Goal: Task Accomplishment & Management: Manage account settings

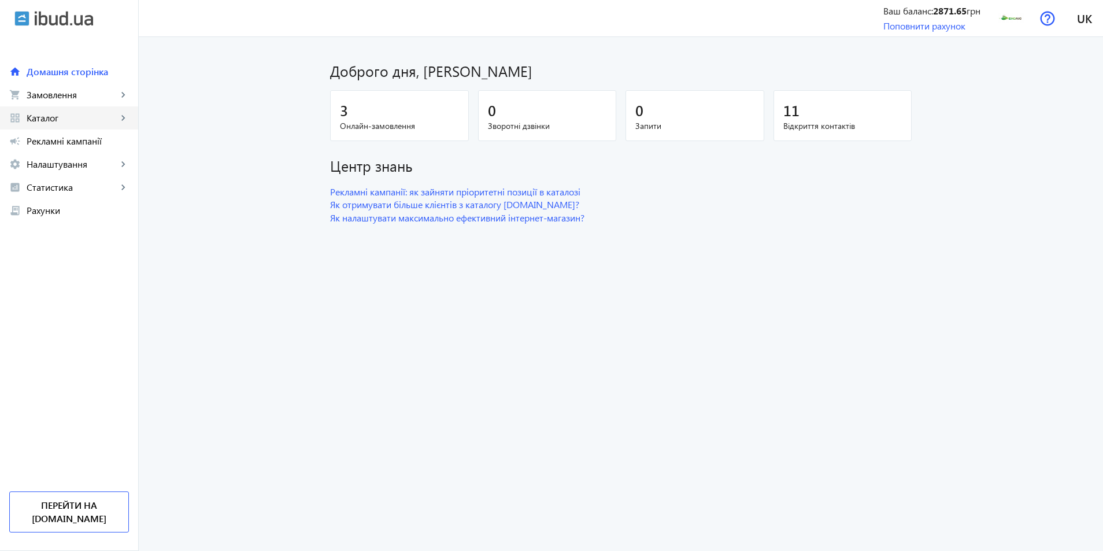
click at [46, 118] on span "Каталог" at bounding box center [72, 118] width 91 height 12
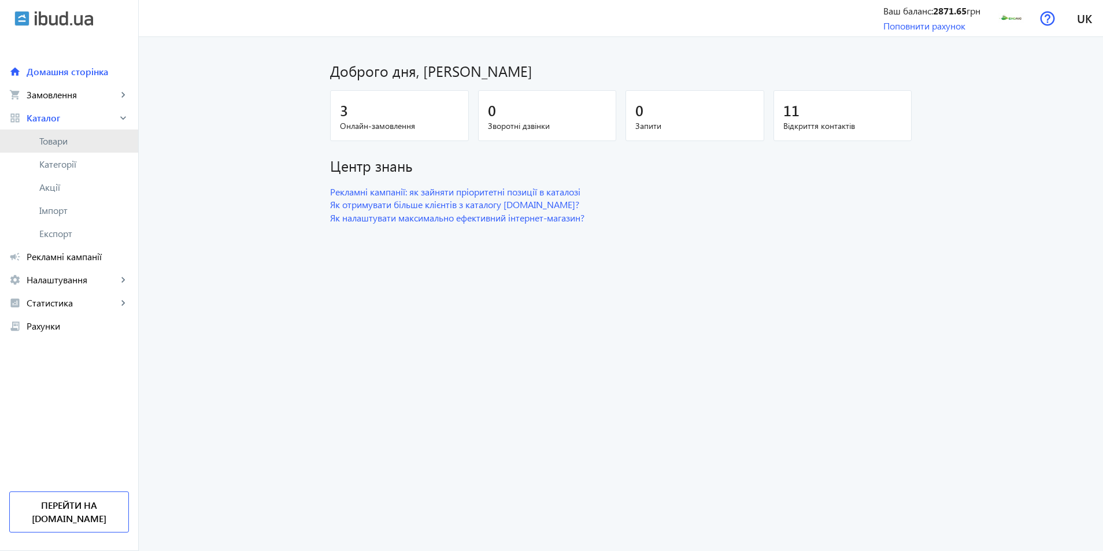
click at [53, 139] on span "Товари" at bounding box center [84, 141] width 90 height 12
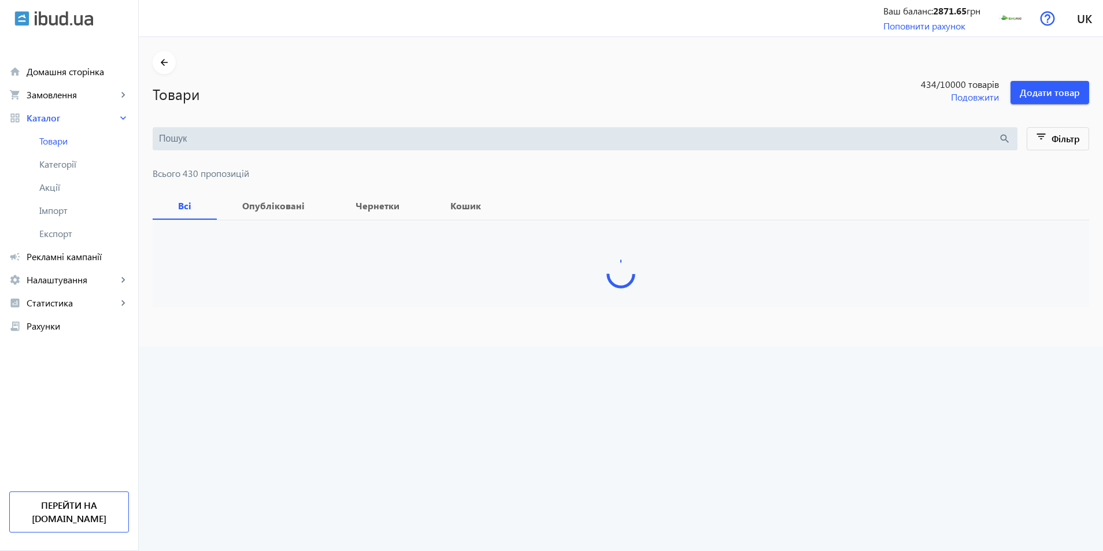
click at [317, 142] on input "search" at bounding box center [579, 138] width 840 height 13
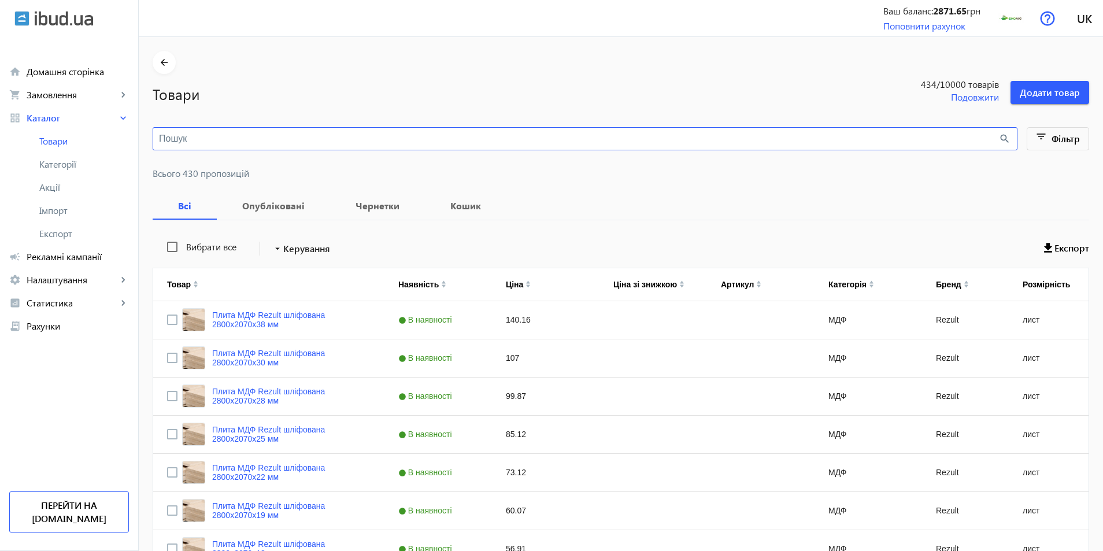
click at [254, 143] on input "search" at bounding box center [579, 138] width 840 height 13
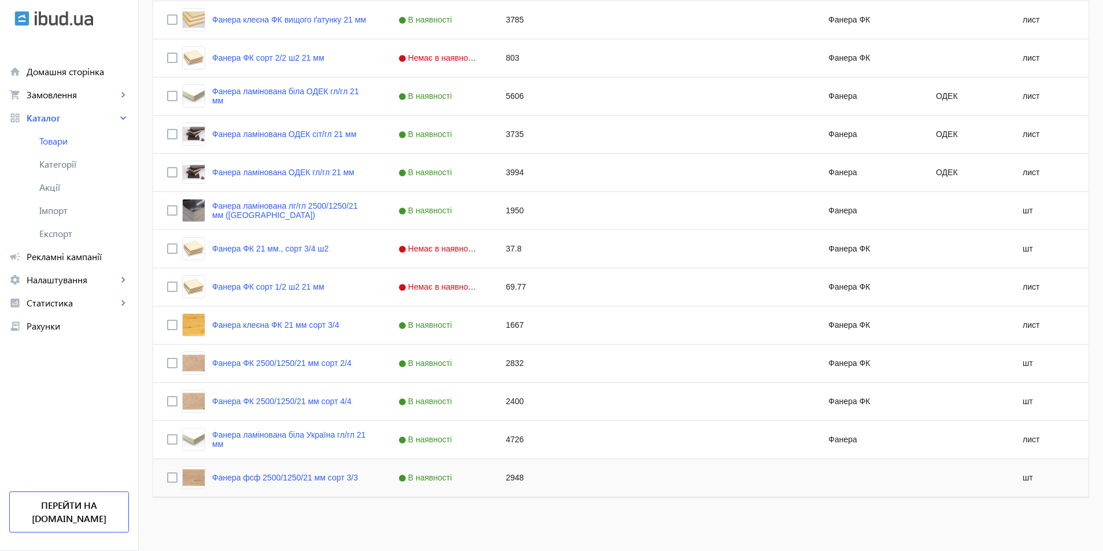
scroll to position [69, 0]
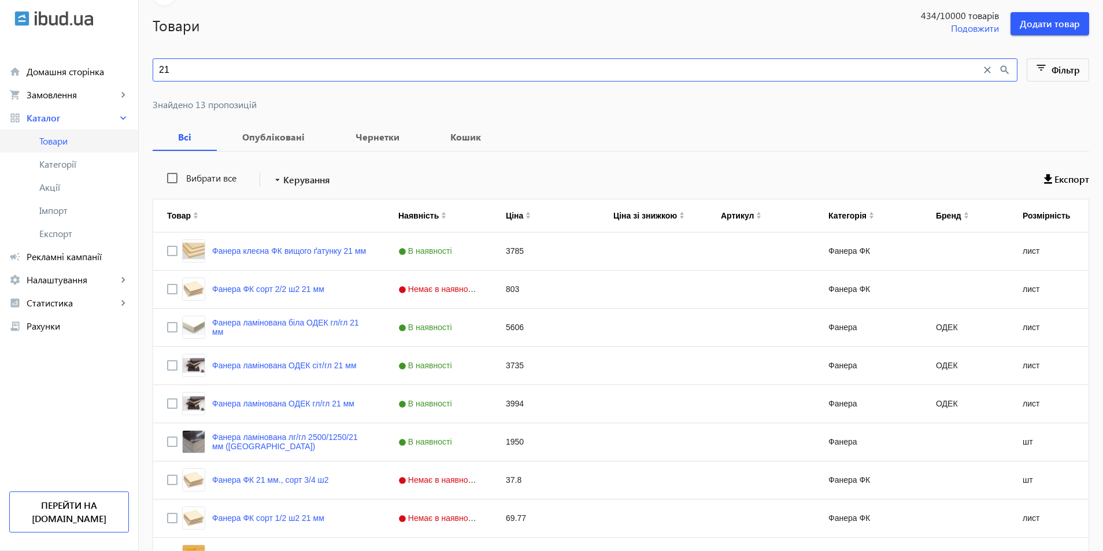
type input "21"
click at [46, 139] on span "Товари" at bounding box center [84, 141] width 90 height 12
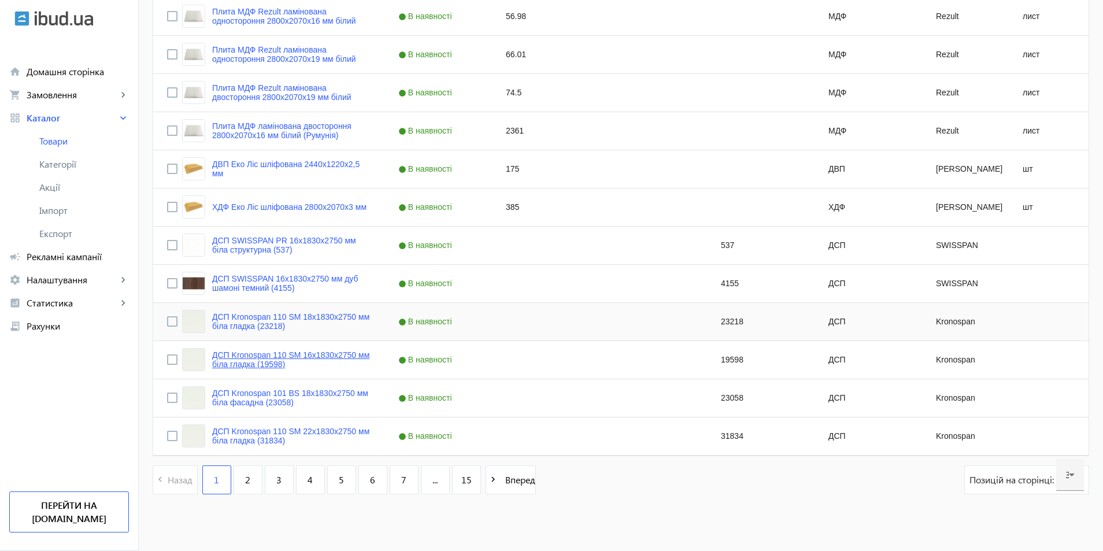
scroll to position [999, 0]
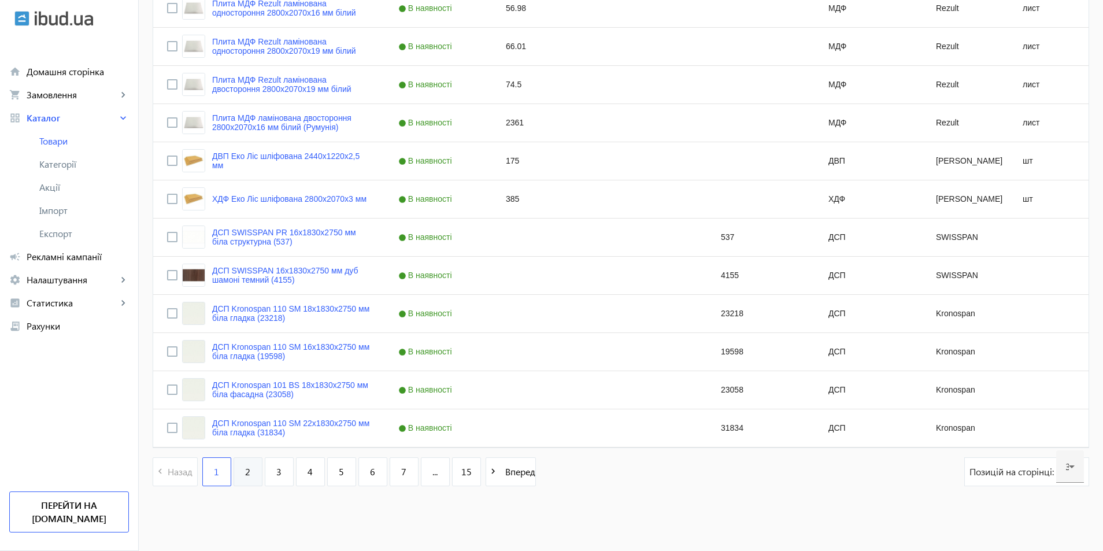
click at [256, 478] on link "2" at bounding box center [248, 471] width 29 height 29
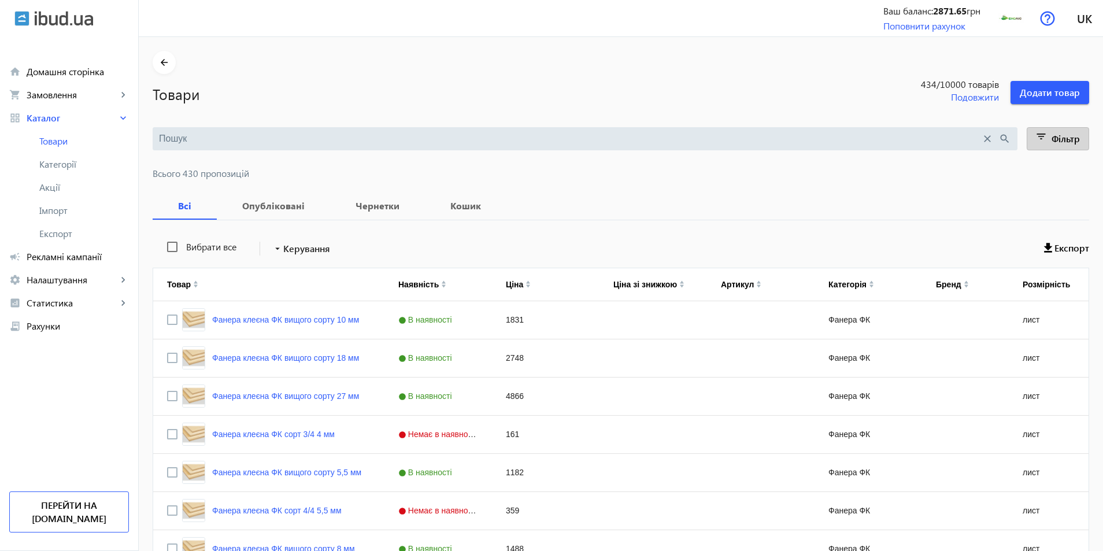
click at [1065, 142] on span "Фільтр" at bounding box center [1066, 138] width 28 height 12
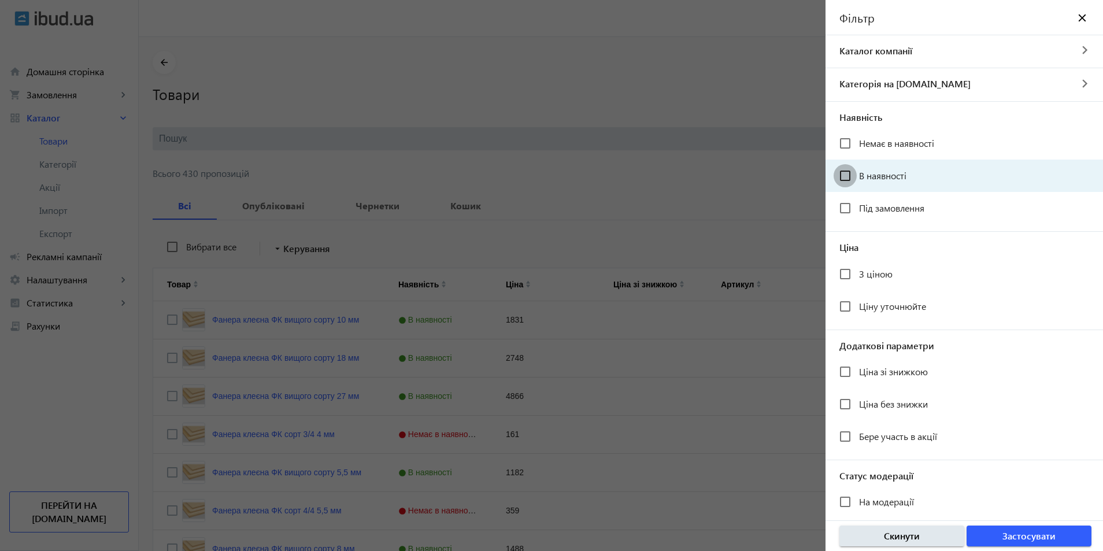
click at [847, 181] on input "В наявності" at bounding box center [845, 175] width 23 height 23
checkbox input "true"
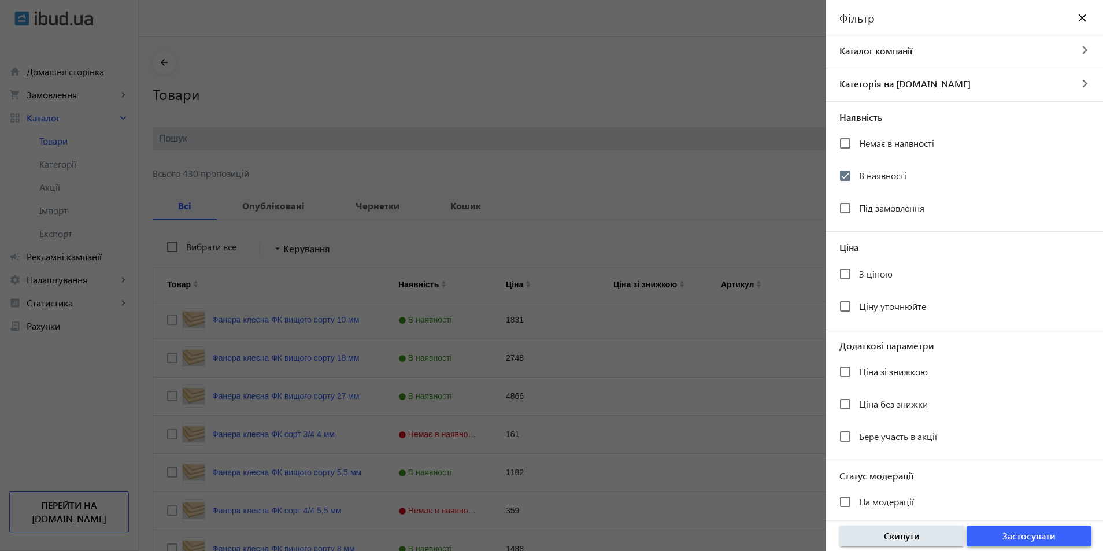
click at [1048, 530] on span "Застосувати" at bounding box center [1029, 536] width 53 height 13
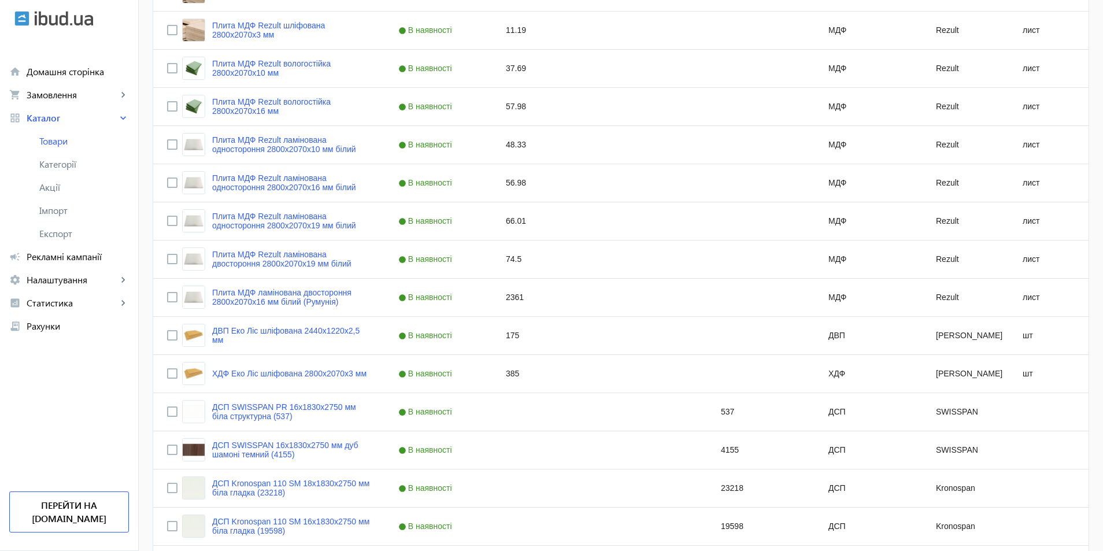
scroll to position [1030, 0]
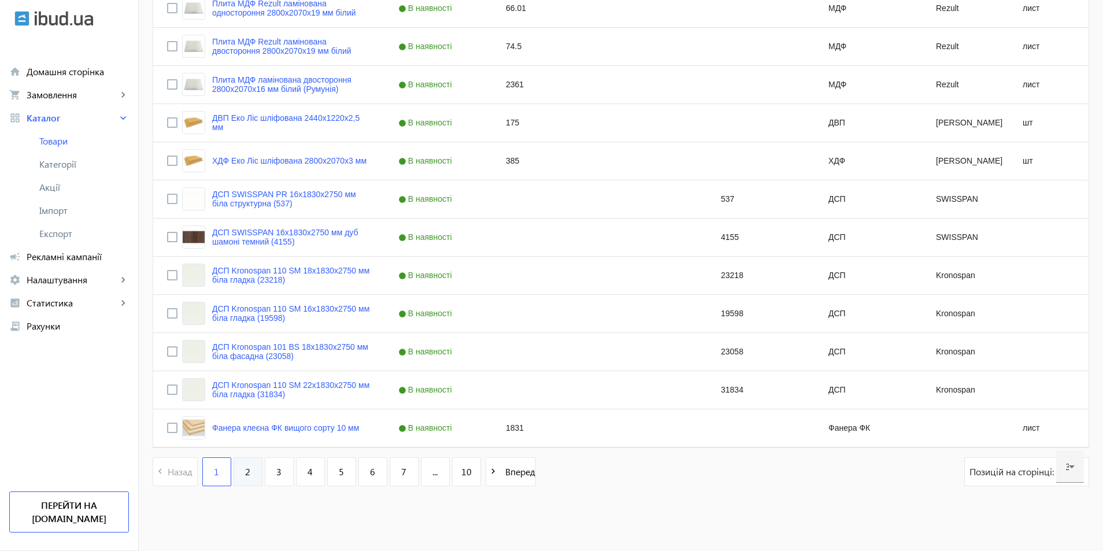
click at [234, 473] on link "2" at bounding box center [248, 471] width 29 height 29
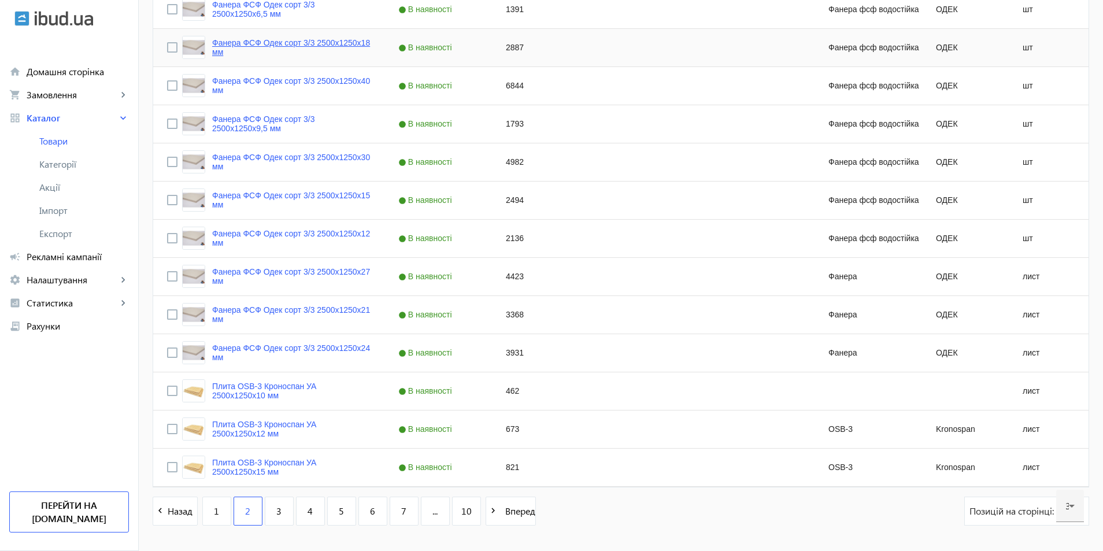
scroll to position [1030, 0]
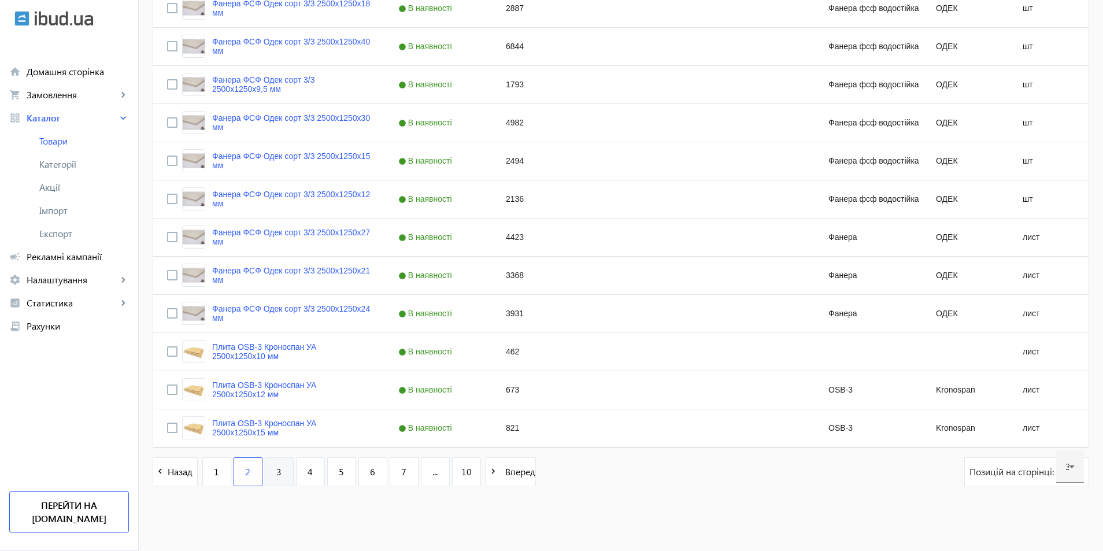
click at [280, 470] on link "3" at bounding box center [279, 471] width 29 height 29
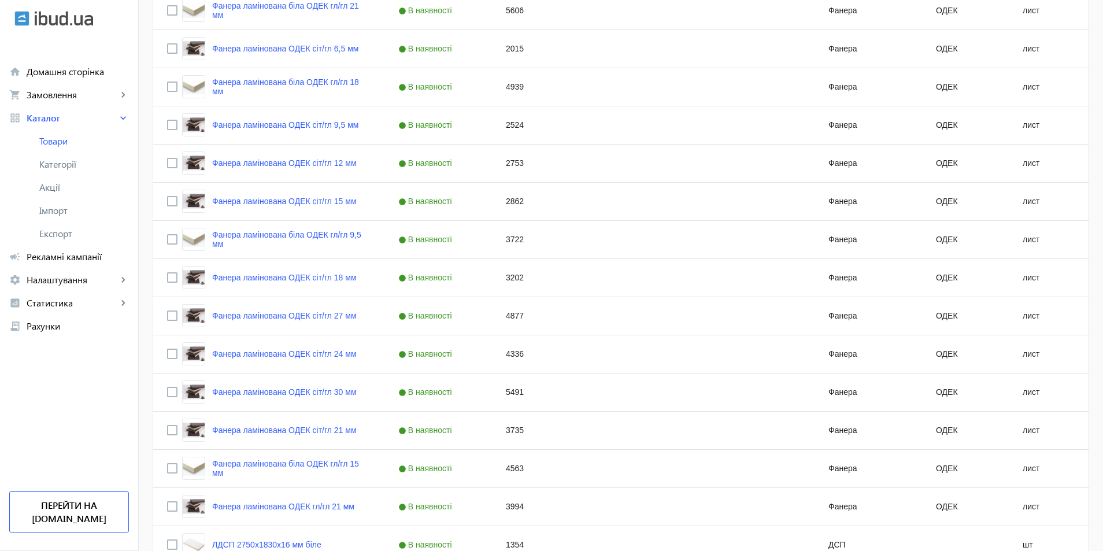
scroll to position [1030, 0]
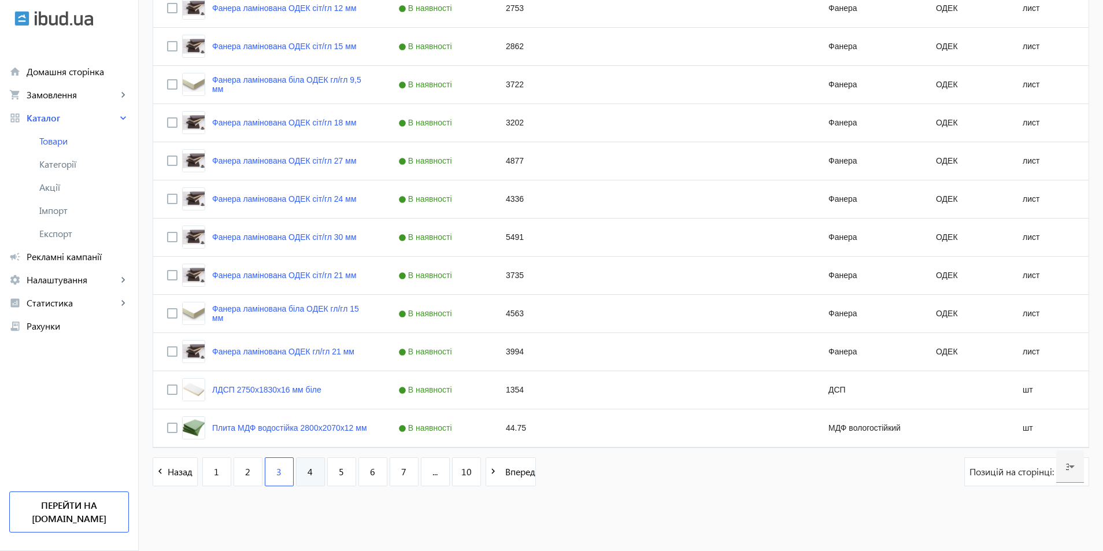
click at [308, 470] on span "4" at bounding box center [310, 472] width 5 height 13
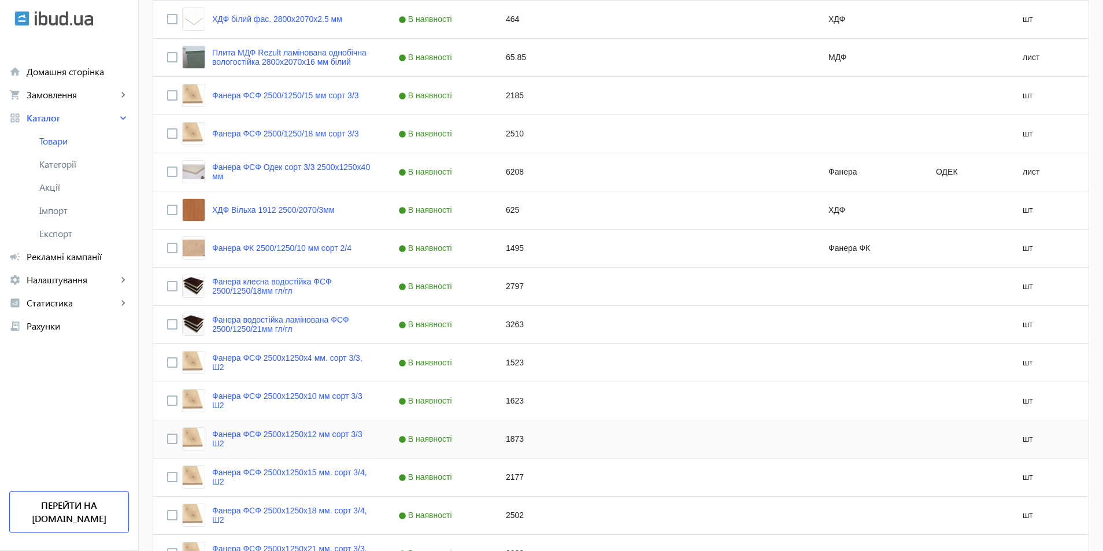
scroll to position [925, 0]
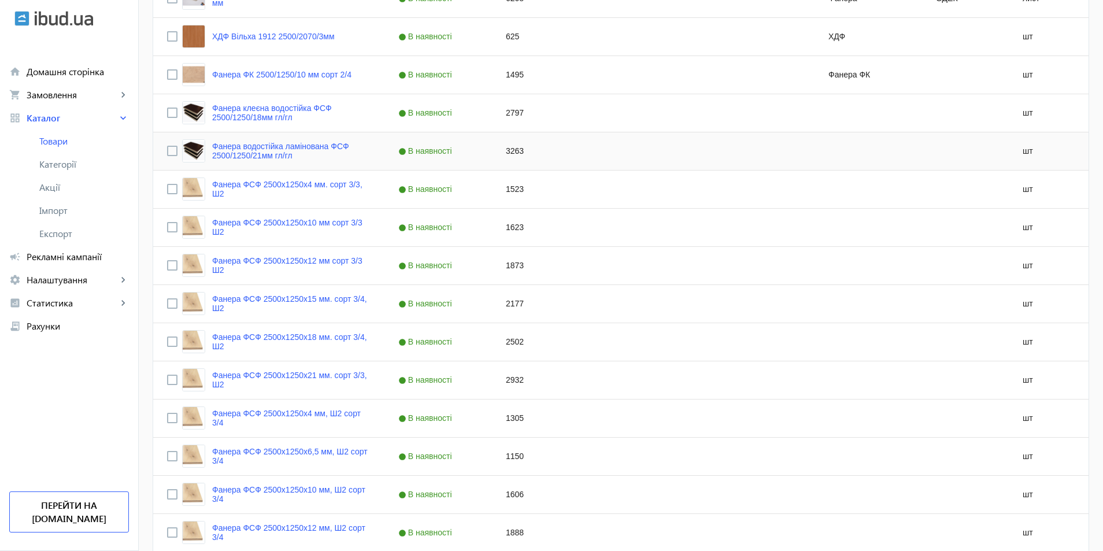
click at [507, 156] on div "3263" at bounding box center [546, 151] width 108 height 38
type input "3475"
click at [637, 274] on div "Press SPACE to select this row." at bounding box center [654, 266] width 108 height 38
click at [507, 120] on div "2797" at bounding box center [546, 113] width 108 height 38
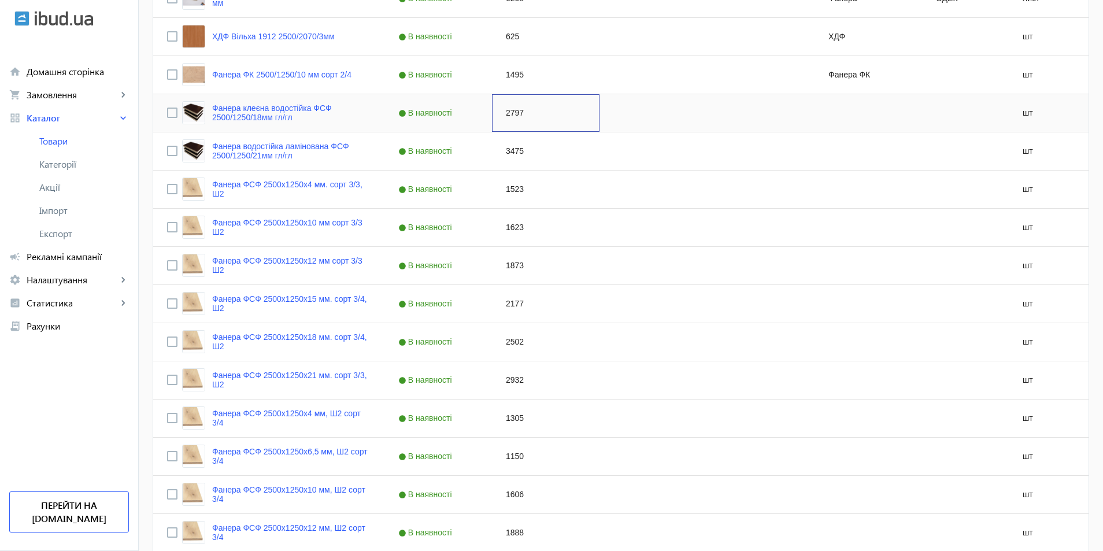
click at [507, 120] on div "2797" at bounding box center [546, 113] width 108 height 38
type input "2979"
click at [610, 172] on div "Press SPACE to select this row." at bounding box center [654, 190] width 108 height 38
